Goal: Information Seeking & Learning: Check status

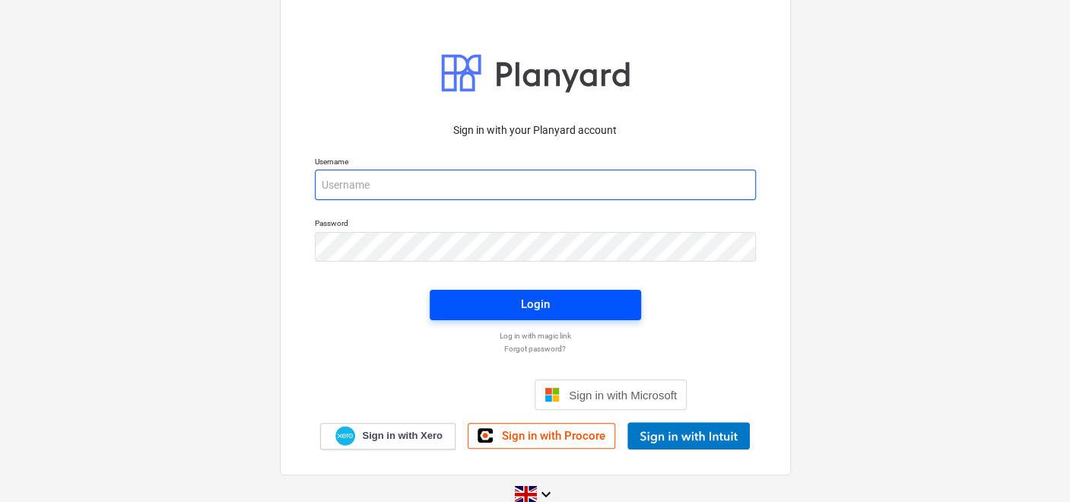
type input "[PERSON_NAME][EMAIL_ADDRESS][DOMAIN_NAME]"
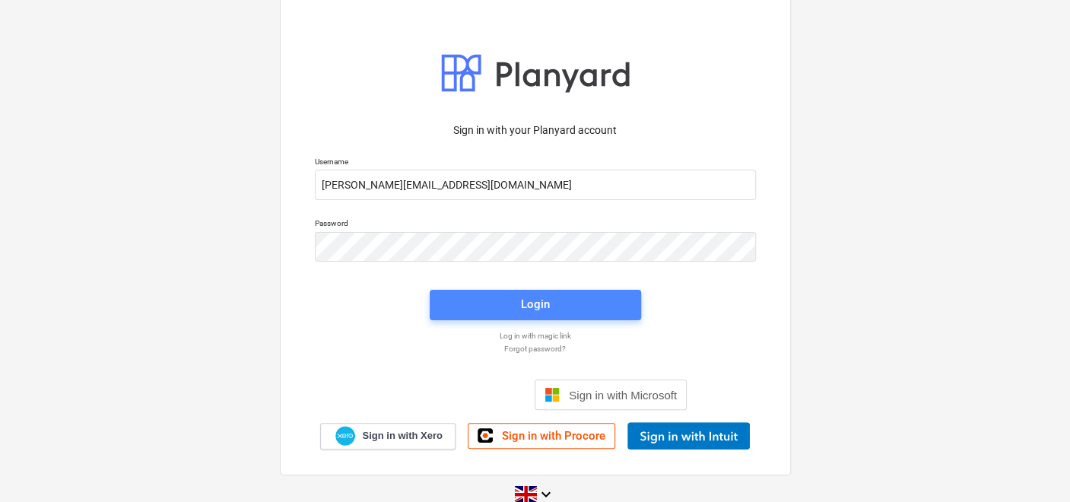
click at [500, 303] on span "Login" at bounding box center [535, 304] width 175 height 20
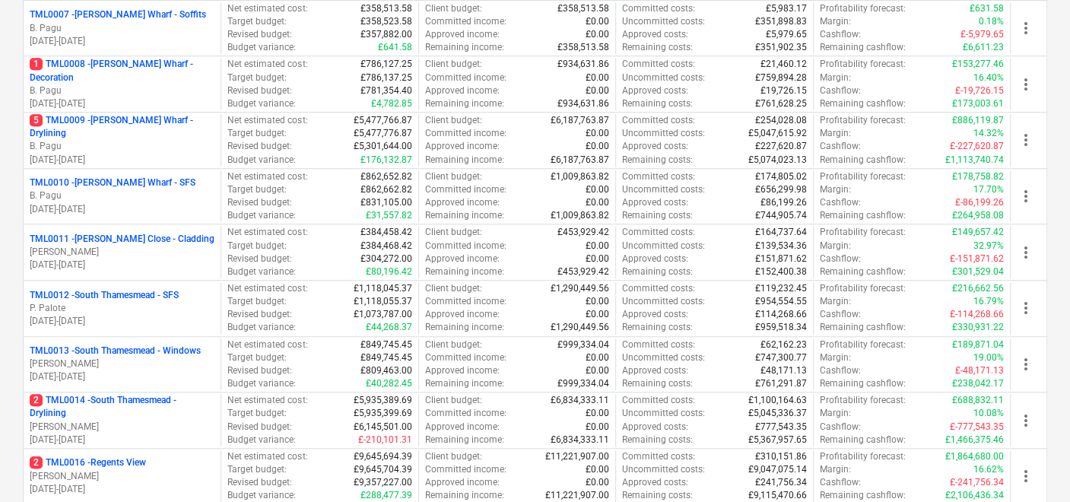
scroll to position [563, 0]
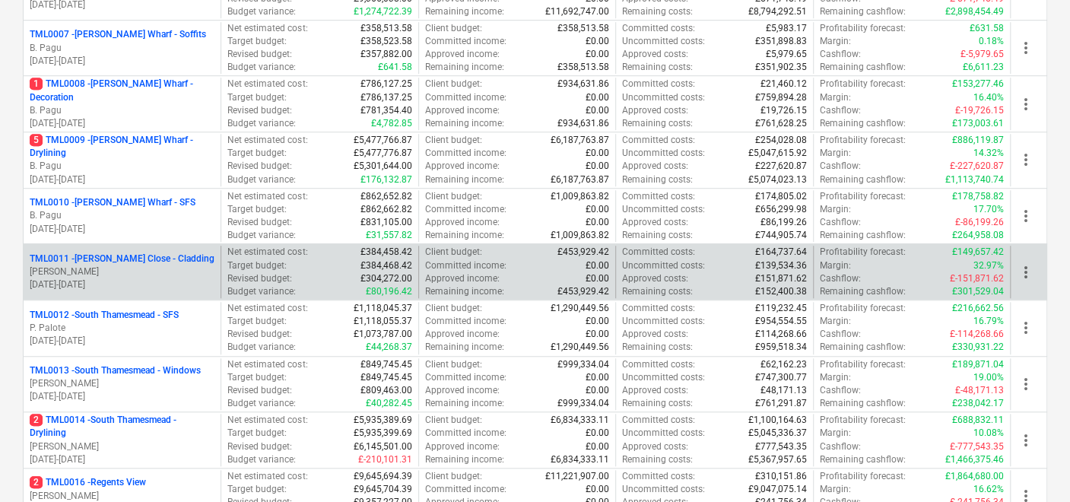
click at [148, 256] on p "TML0011 - [PERSON_NAME] Close - Cladding" at bounding box center [122, 258] width 185 height 13
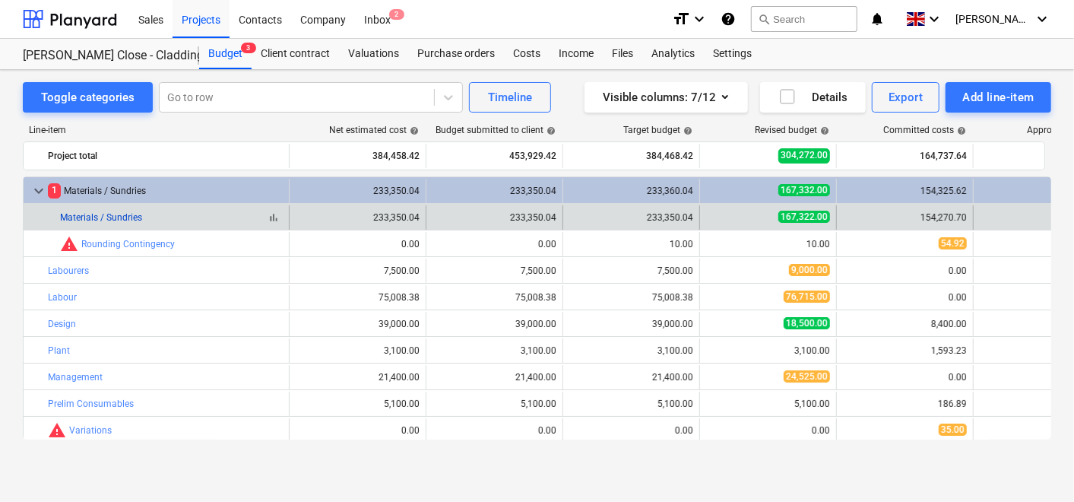
click at [106, 214] on link "Materials / Sundries" at bounding box center [101, 217] width 82 height 11
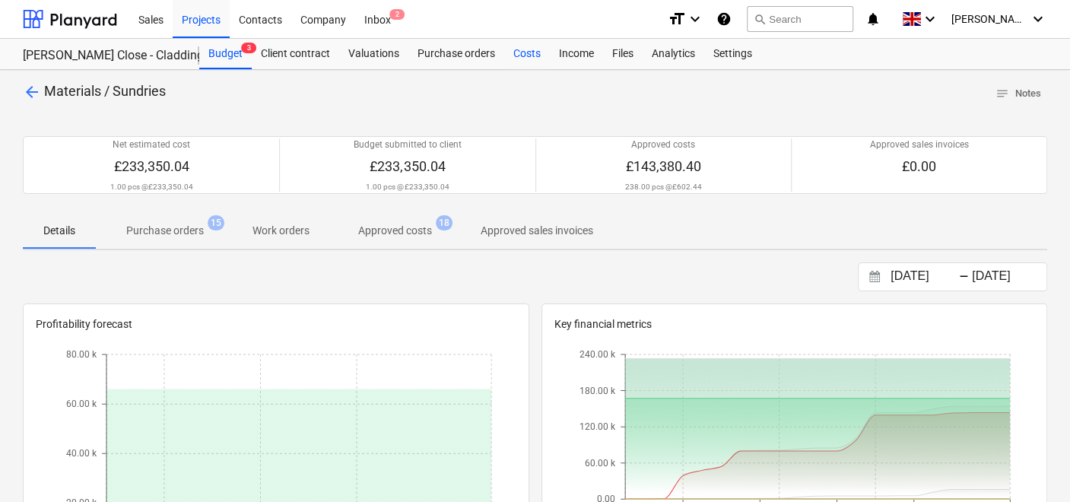
click at [519, 52] on div "Costs" at bounding box center [527, 54] width 46 height 30
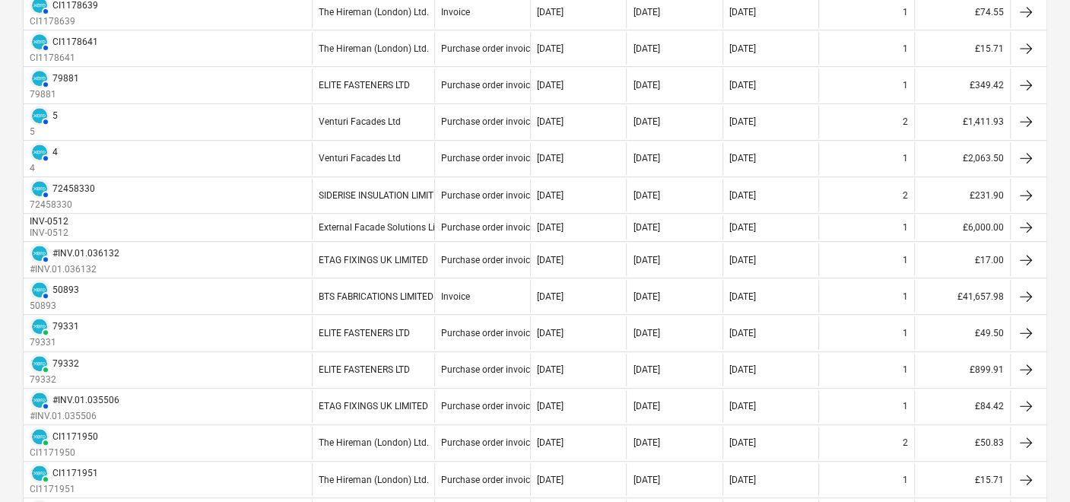
scroll to position [337, 0]
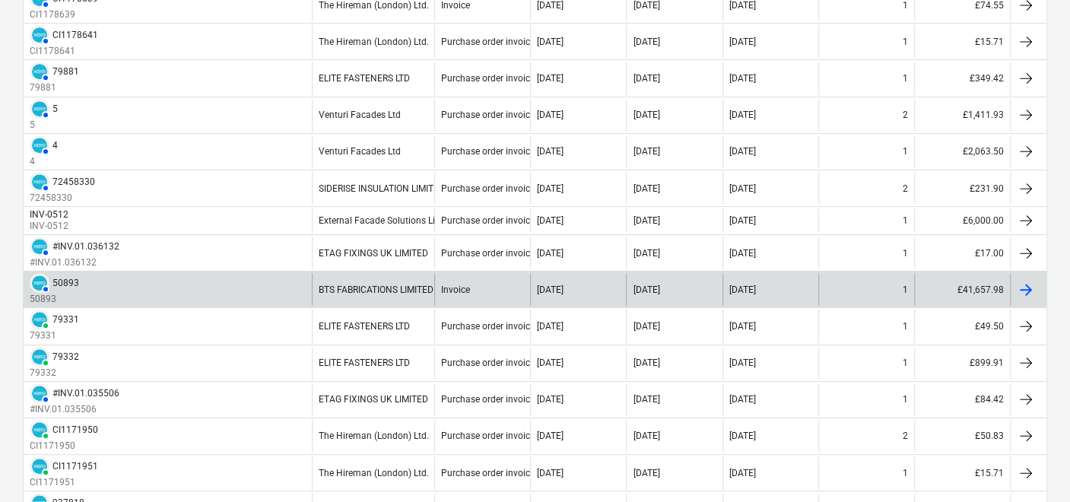
click at [61, 278] on div "50893" at bounding box center [65, 283] width 27 height 11
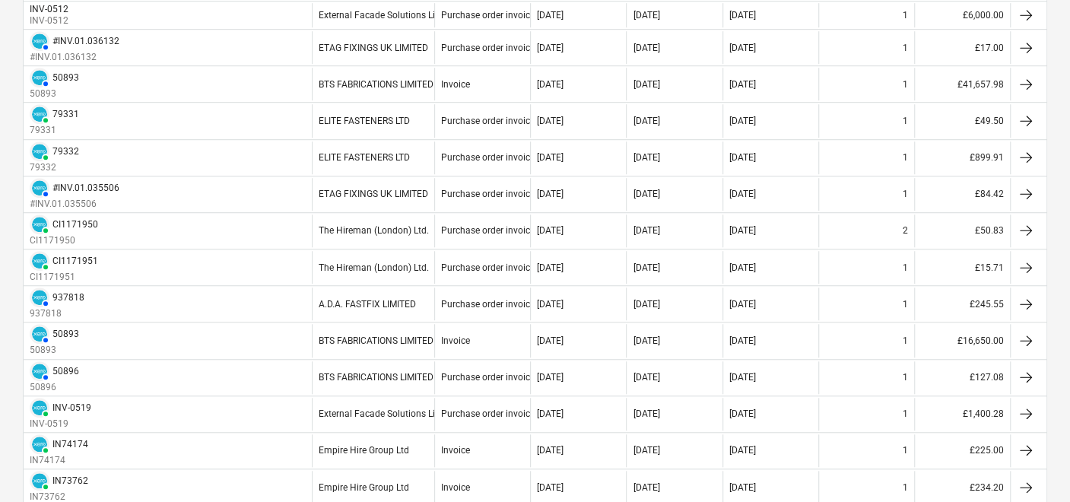
scroll to position [544, 0]
click at [1067, 332] on div "Costs Approve a new cost Export You have unfinished work. Click here to continu…" at bounding box center [535, 277] width 1070 height 1503
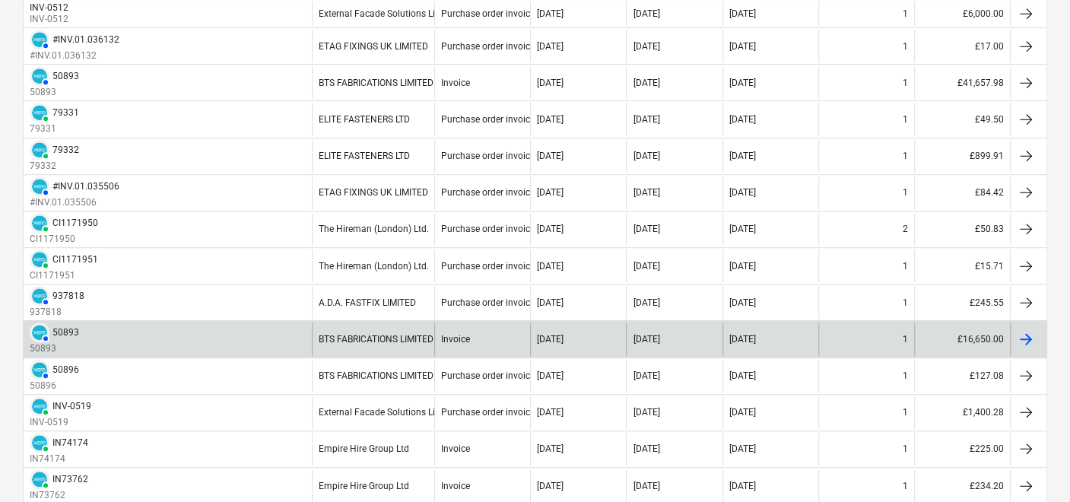
click at [62, 327] on div "50893" at bounding box center [65, 332] width 27 height 11
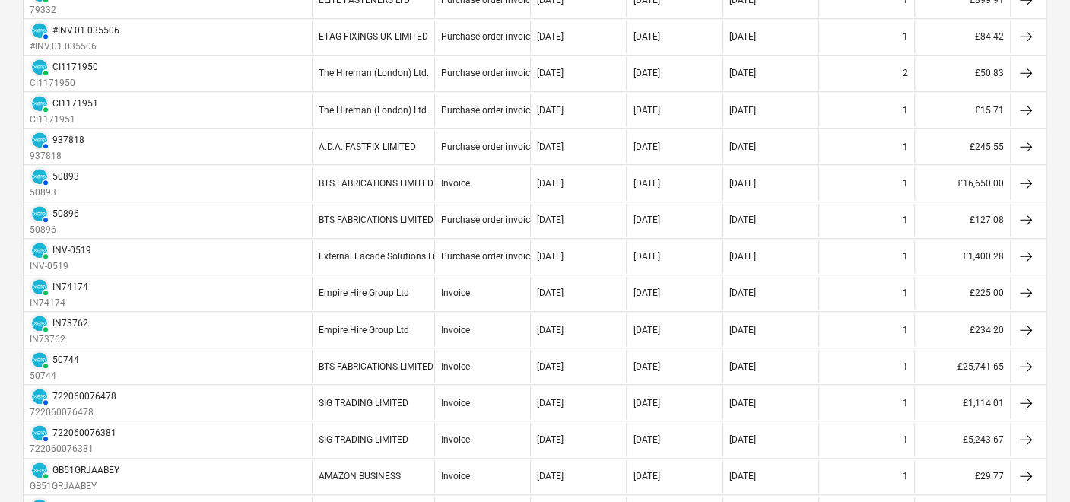
scroll to position [706, 0]
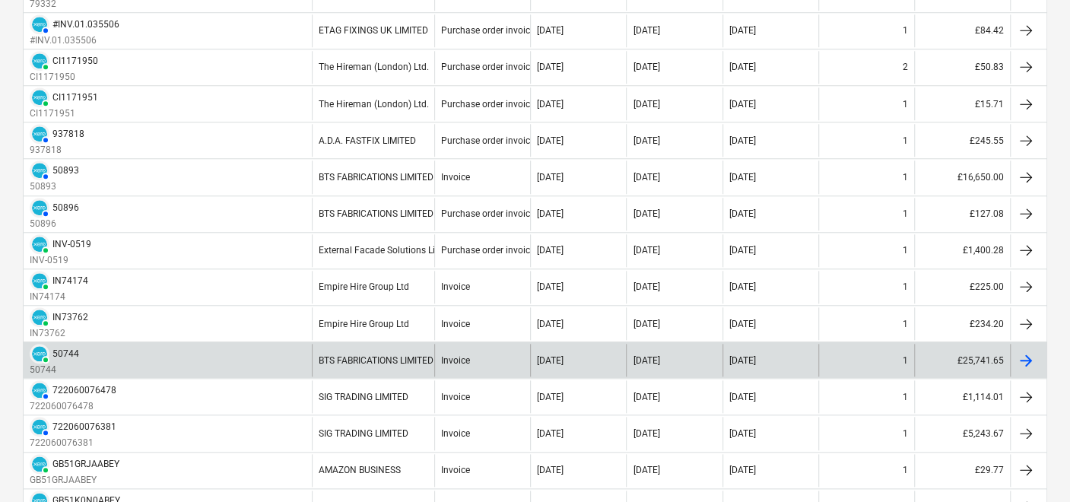
click at [71, 354] on div "PAID 50744" at bounding box center [54, 354] width 49 height 20
